Goal: Obtain resource: Download file/media

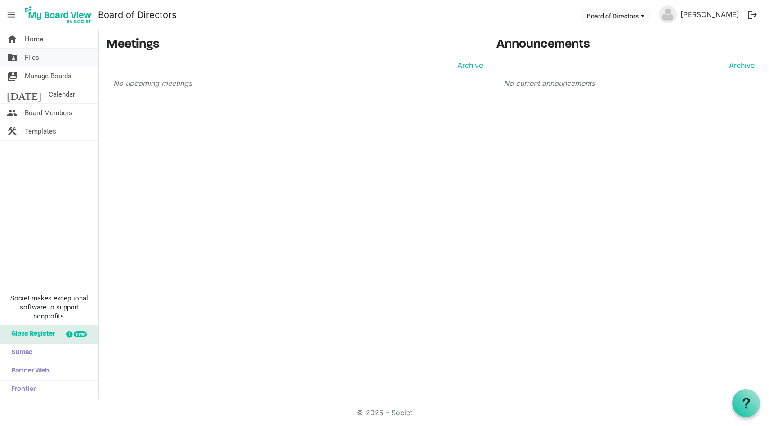
click at [37, 58] on span "Files" at bounding box center [32, 58] width 14 height 18
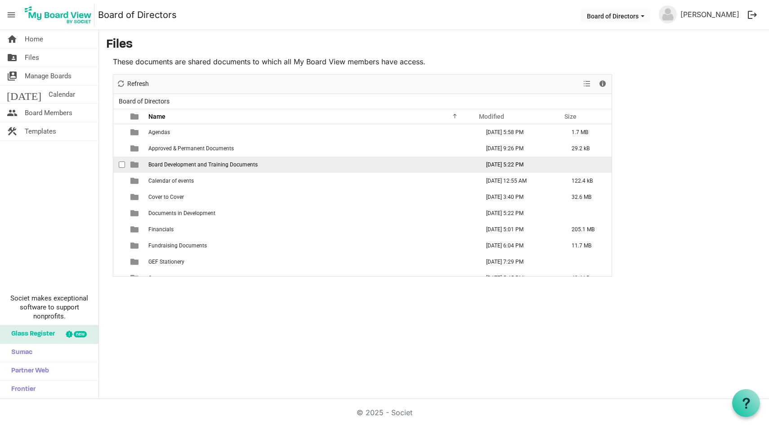
click at [173, 169] on td "Board Development and Training Documents" at bounding box center [311, 164] width 331 height 16
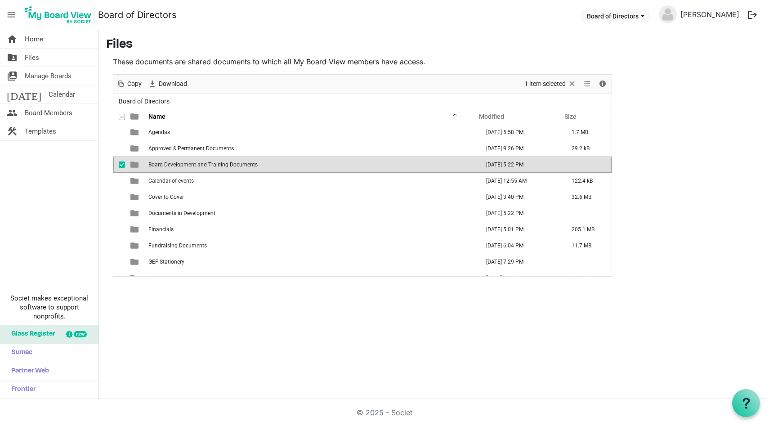
click at [173, 169] on td "Board Development and Training Documents" at bounding box center [311, 164] width 331 height 16
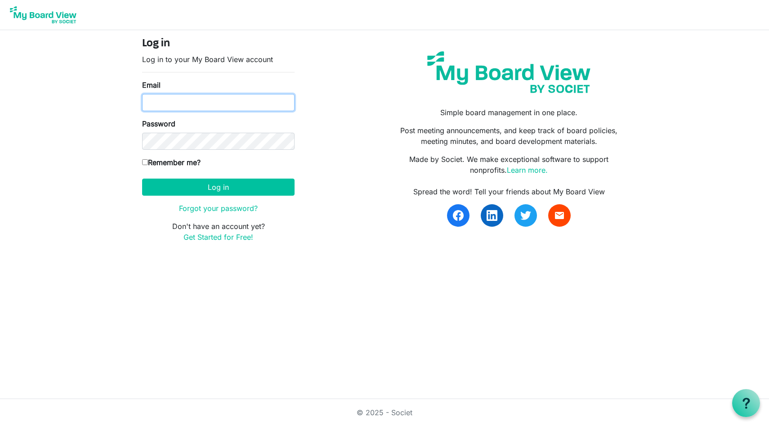
type input "sgriggs6@gmail.com"
click at [145, 159] on input "Remember me?" at bounding box center [145, 162] width 6 height 6
checkbox input "true"
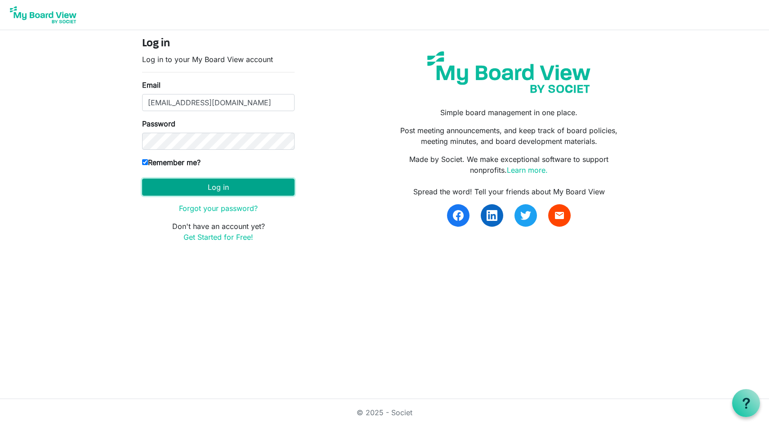
click at [223, 189] on button "Log in" at bounding box center [218, 186] width 152 height 17
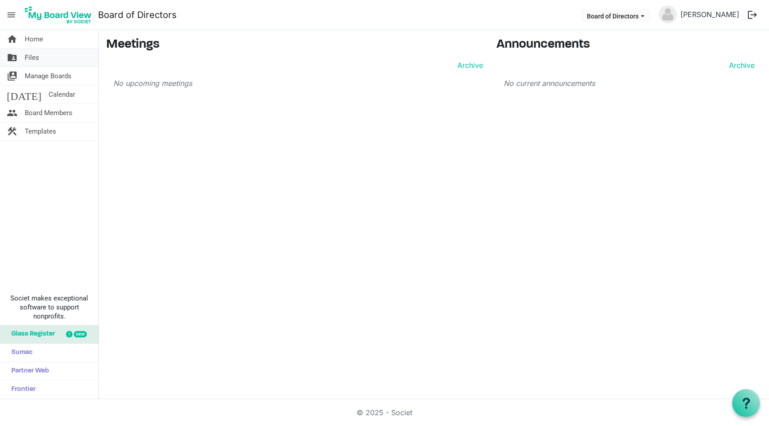
click at [38, 60] on span "Files" at bounding box center [32, 58] width 14 height 18
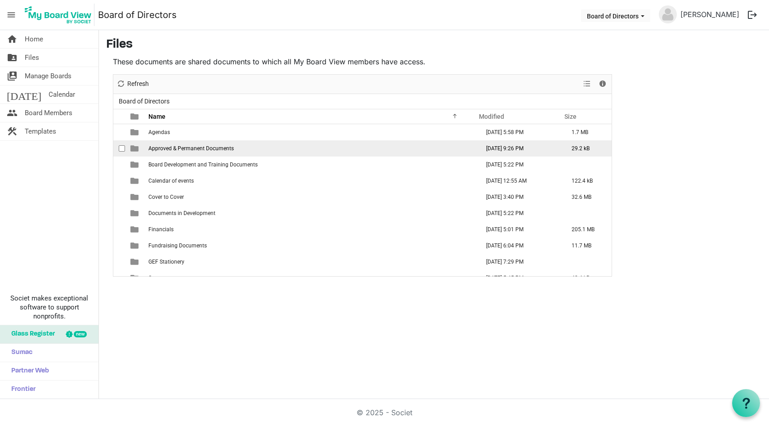
click at [169, 152] on td "Approved & Permanent Documents" at bounding box center [311, 148] width 331 height 16
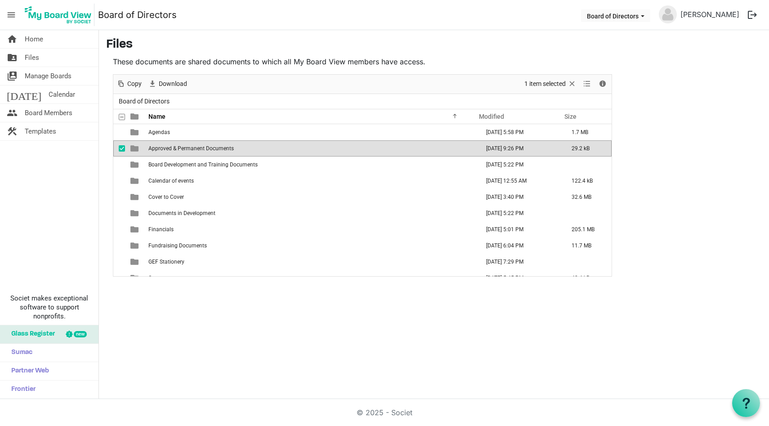
click at [169, 152] on td "Approved & Permanent Documents" at bounding box center [311, 148] width 331 height 16
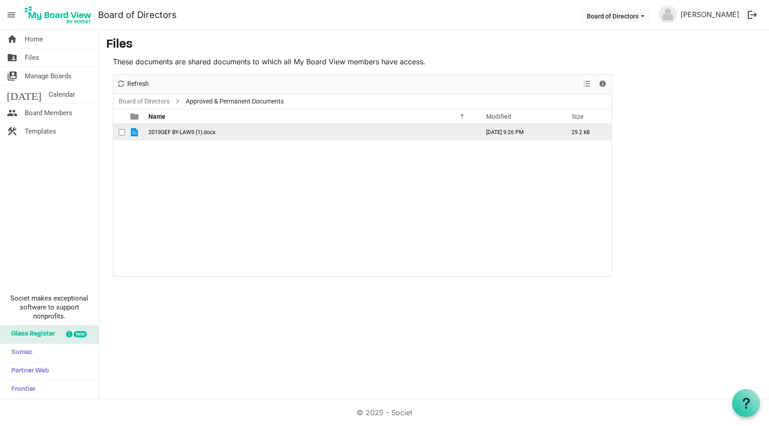
click at [168, 134] on span "2019GEF BY-LAWS (1).docx" at bounding box center [181, 132] width 67 height 6
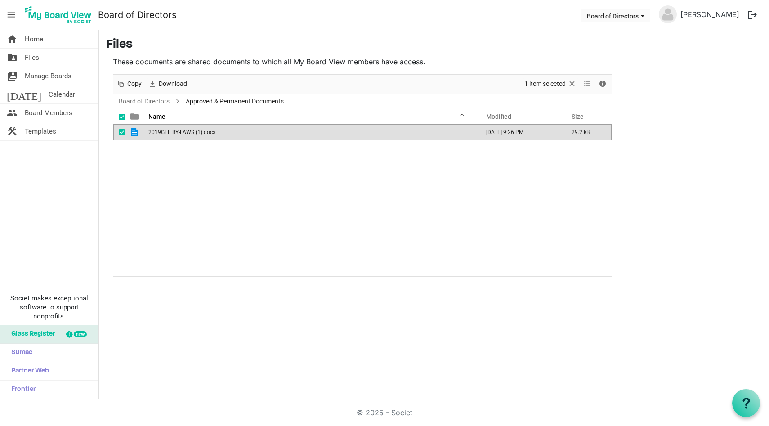
click at [168, 134] on span "2019GEF BY-LAWS (1).docx" at bounding box center [181, 132] width 67 height 6
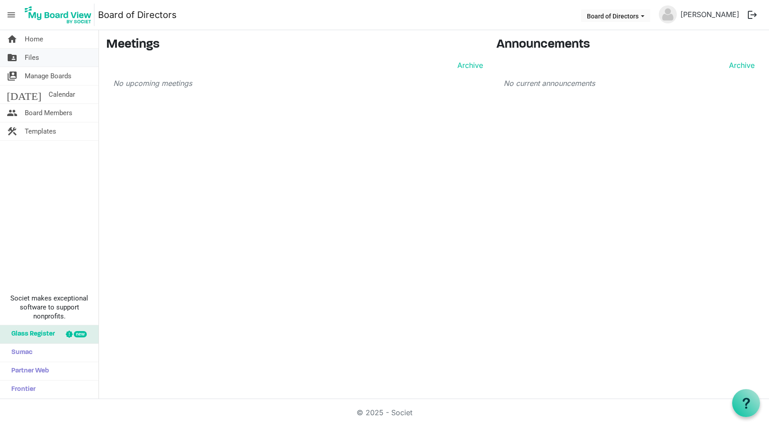
click at [29, 56] on span "Files" at bounding box center [32, 58] width 14 height 18
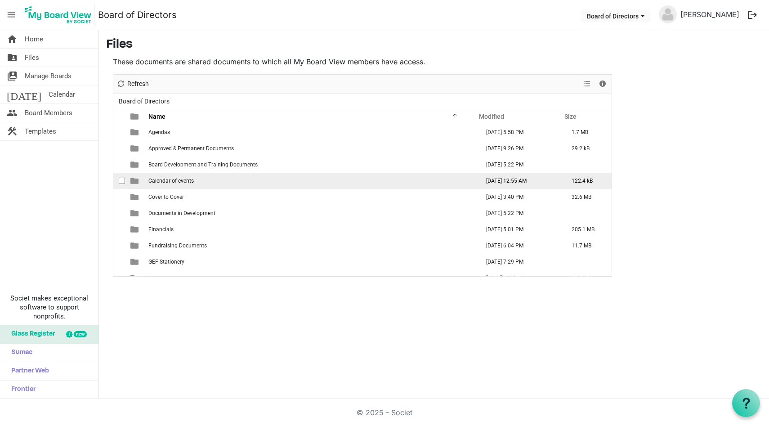
click at [172, 181] on span "Calendar of events" at bounding box center [170, 181] width 45 height 6
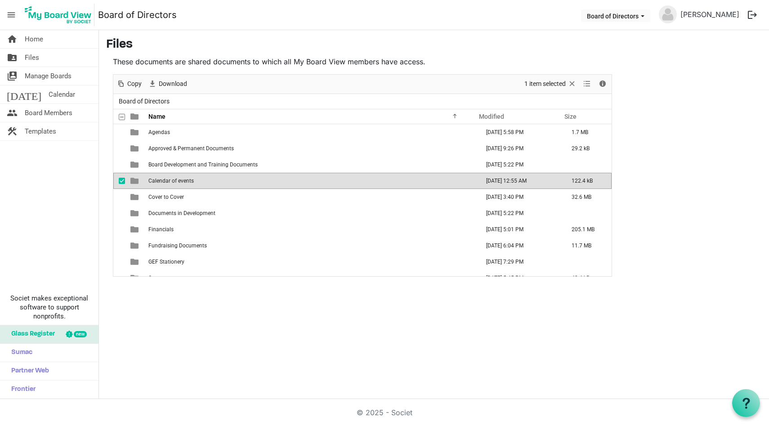
click at [172, 181] on span "Calendar of events" at bounding box center [170, 181] width 45 height 6
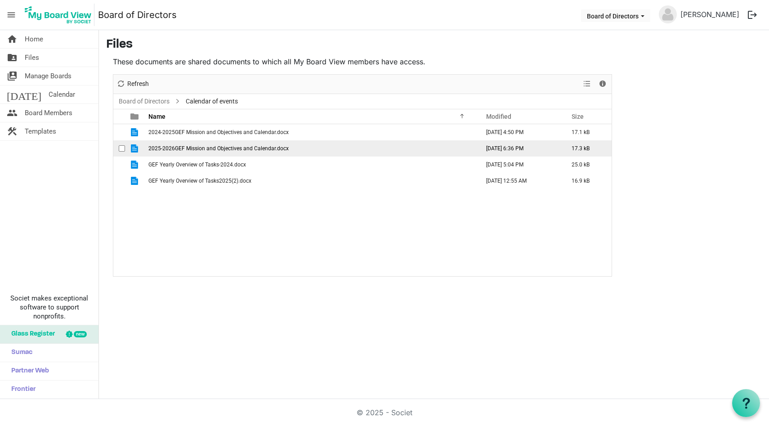
click at [206, 153] on td "2025-2026GEF Mission and Objectives and Calendar.docx" at bounding box center [311, 148] width 331 height 16
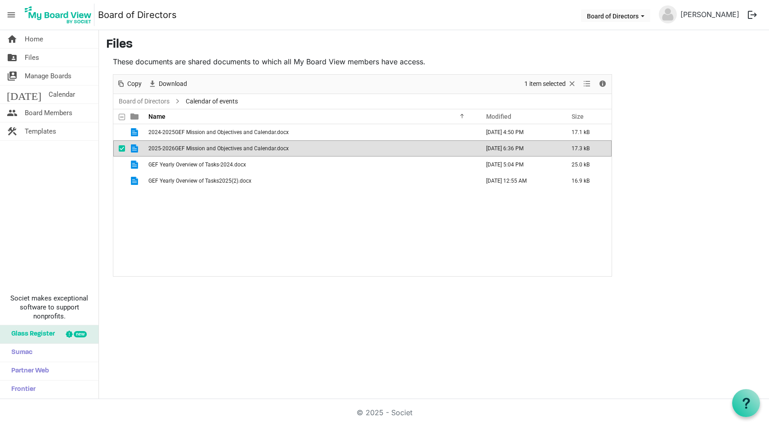
click at [206, 153] on td "2025-2026GEF Mission and Objectives and Calendar.docx" at bounding box center [311, 148] width 331 height 16
